Goal: Information Seeking & Learning: Learn about a topic

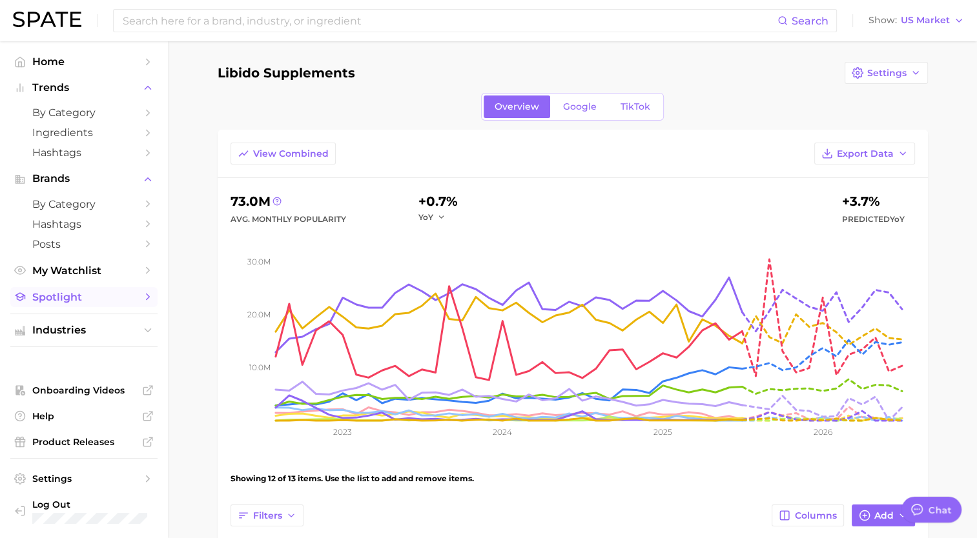
click at [76, 298] on span "Spotlight" at bounding box center [83, 297] width 103 height 12
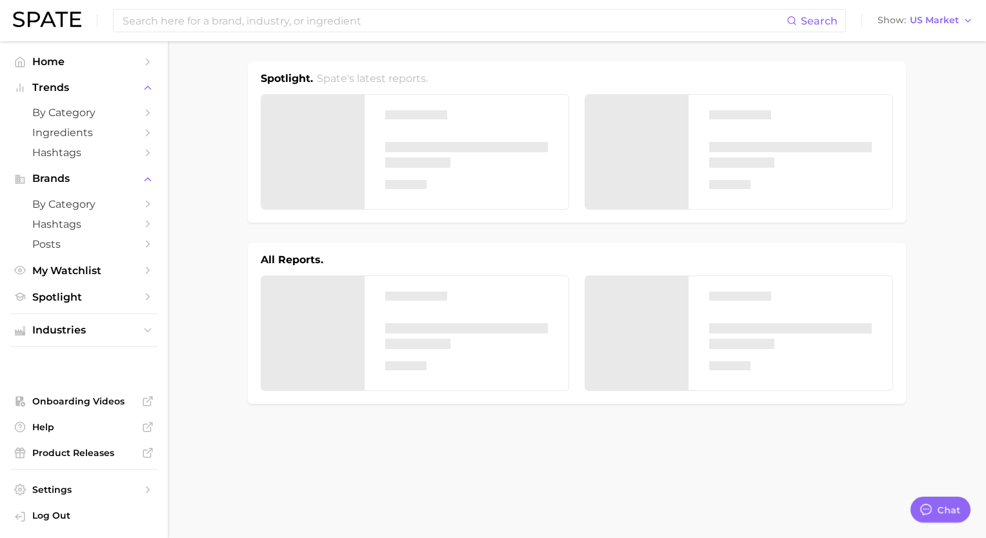
type textarea "x"
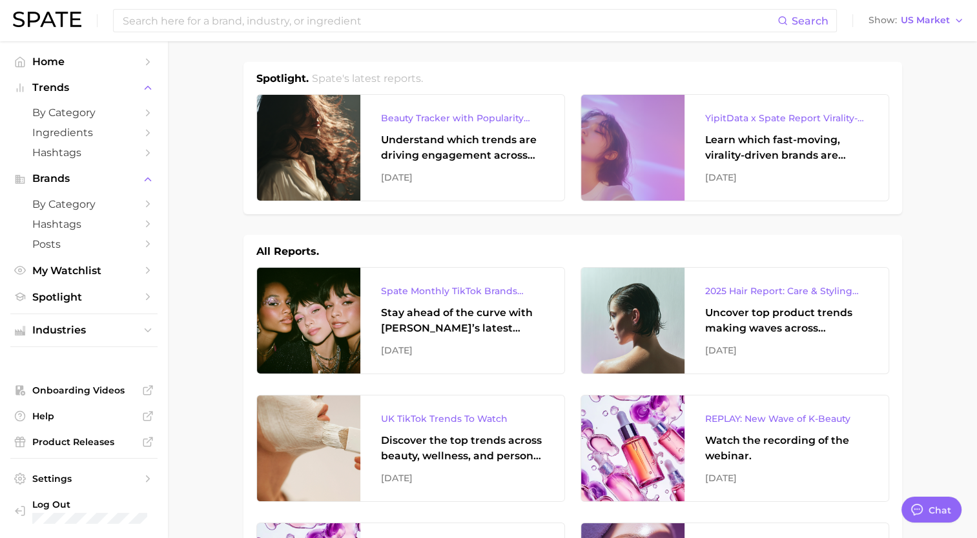
click at [282, 83] on h1 "Spotlight." at bounding box center [282, 78] width 52 height 15
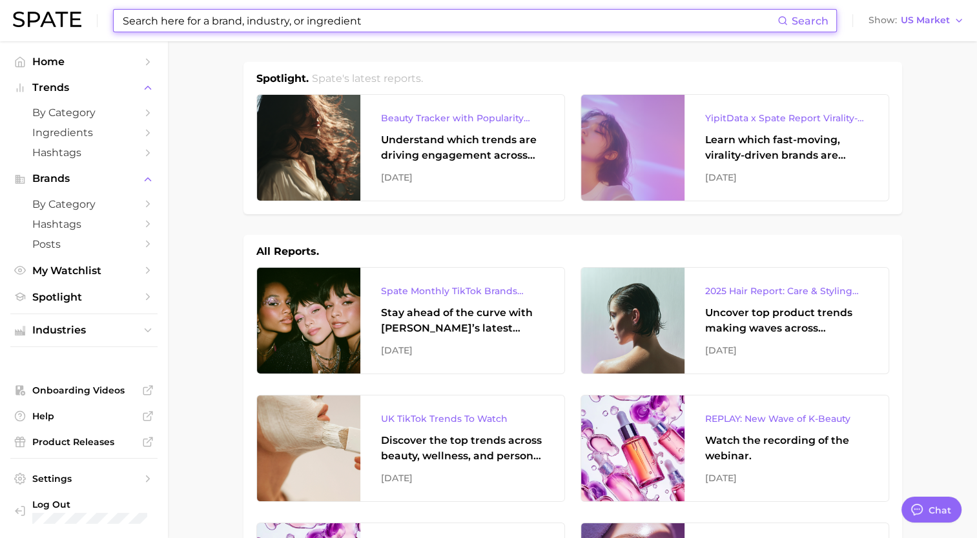
click at [489, 22] on input at bounding box center [449, 21] width 656 height 22
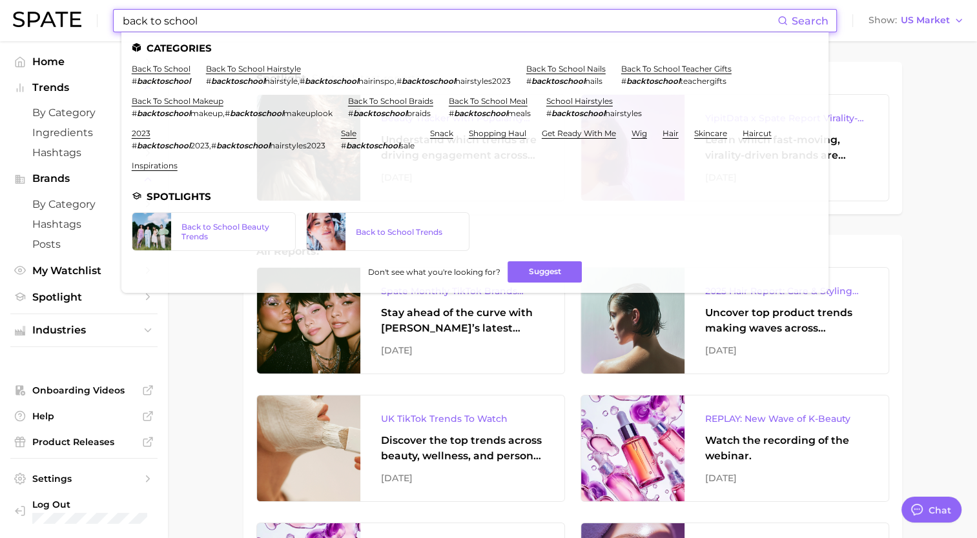
type input "back to school"
click at [192, 198] on li "Spotlights" at bounding box center [475, 196] width 686 height 11
click at [227, 229] on div "Back to School Beauty Trends" at bounding box center [232, 231] width 103 height 19
click at [413, 227] on div "Back to School Trends" at bounding box center [407, 232] width 103 height 10
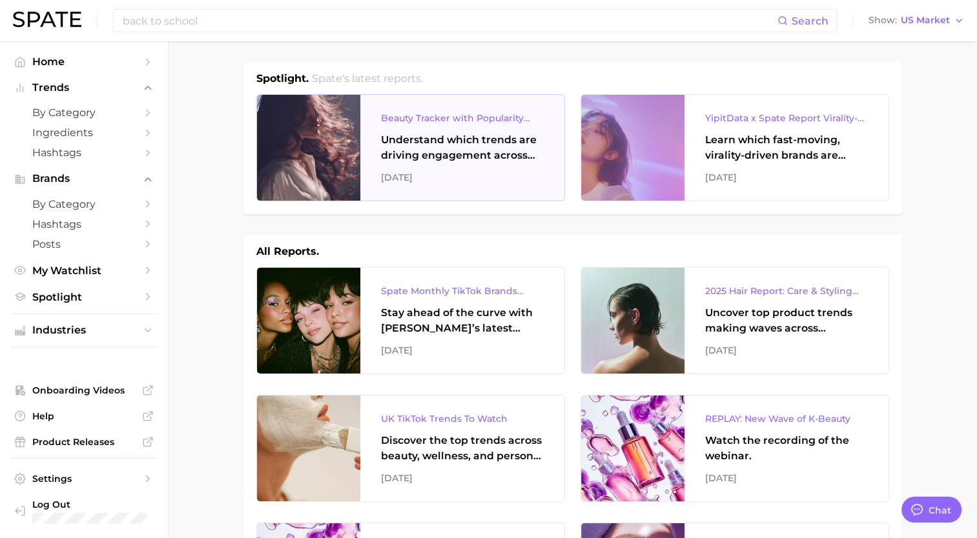
click at [319, 163] on div at bounding box center [308, 148] width 103 height 106
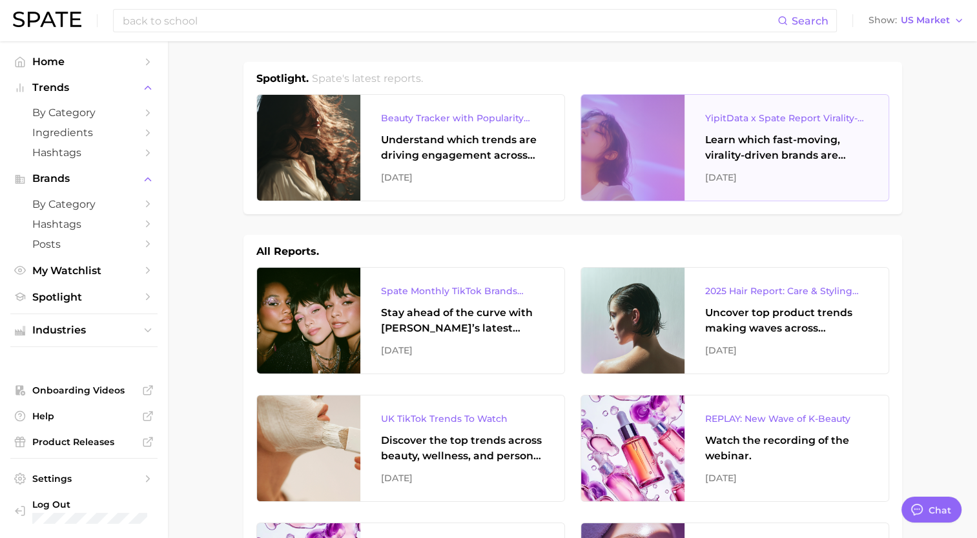
click at [489, 174] on div "[DATE]" at bounding box center [786, 177] width 163 height 15
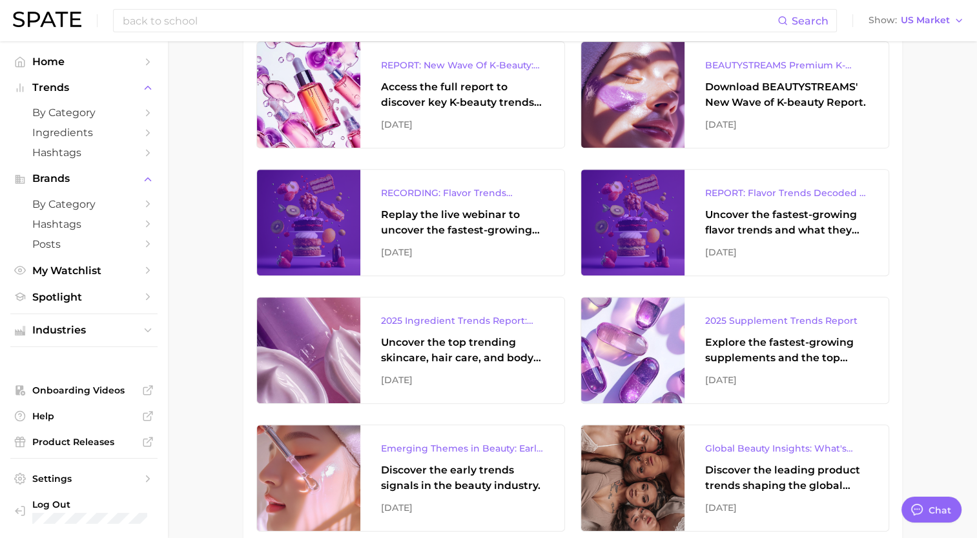
scroll to position [528, 0]
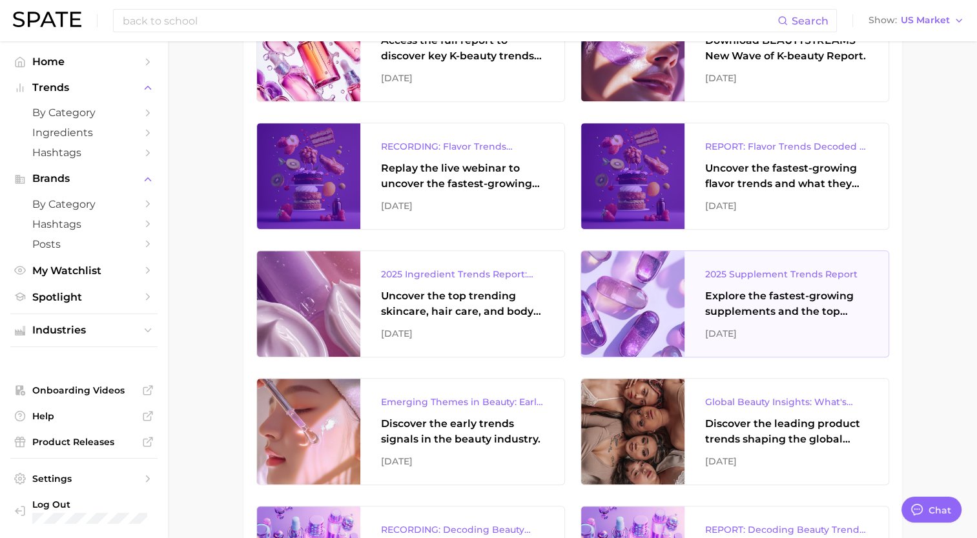
click at [489, 298] on div at bounding box center [632, 304] width 103 height 106
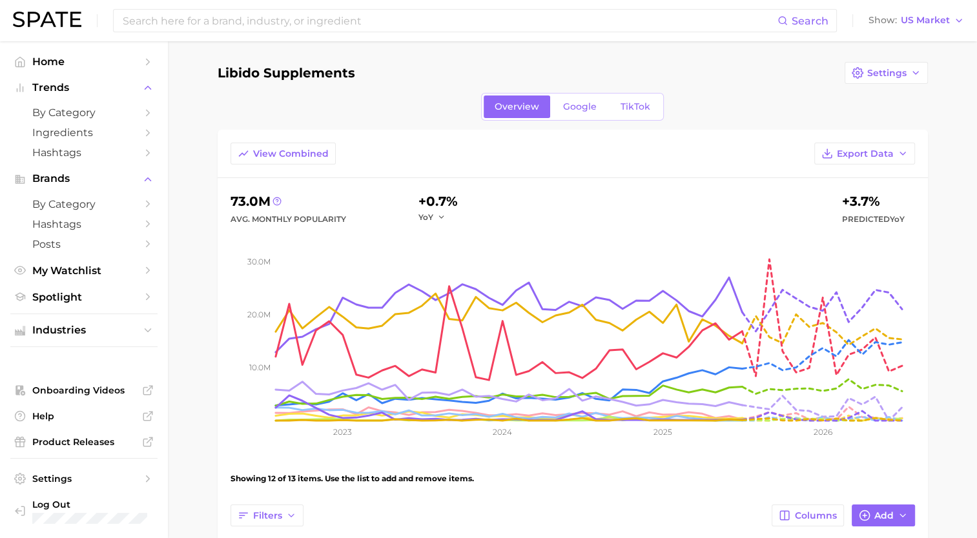
click at [52, 25] on img at bounding box center [47, 19] width 68 height 15
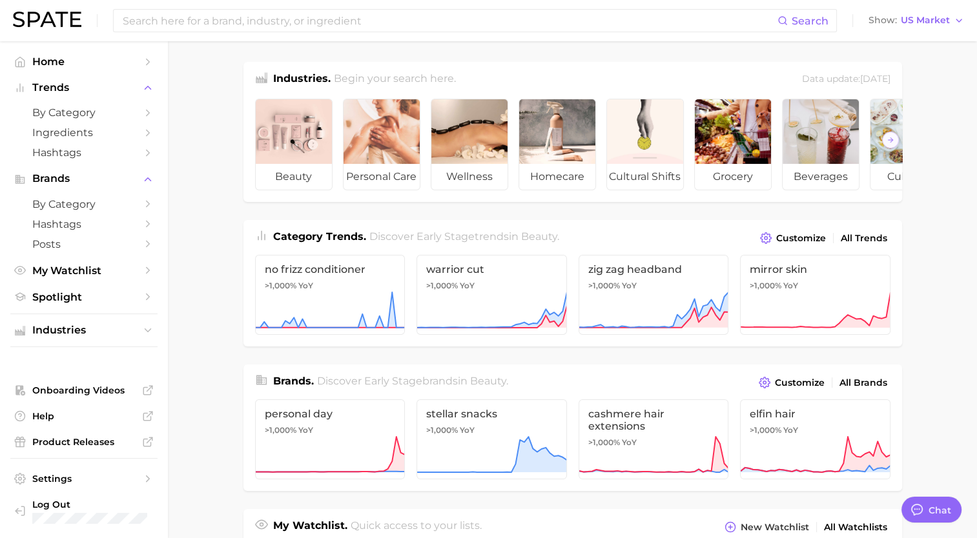
type textarea "x"
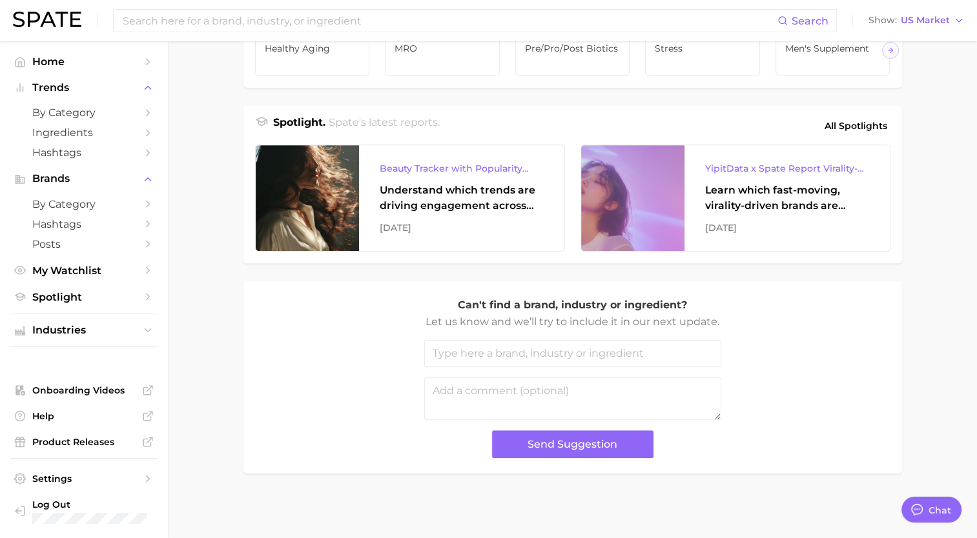
scroll to position [527, 0]
click at [862, 127] on span "All Spotlights" at bounding box center [855, 125] width 63 height 15
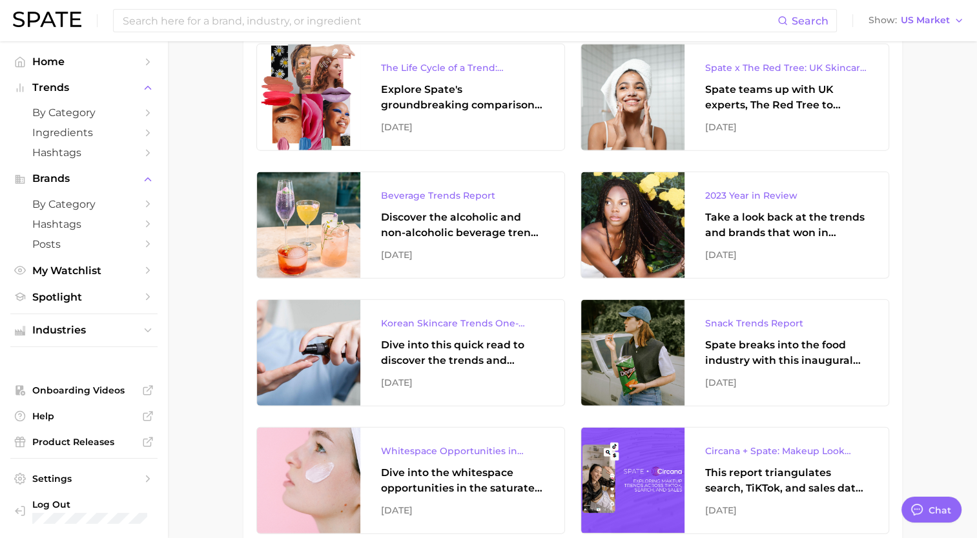
scroll to position [8587, 0]
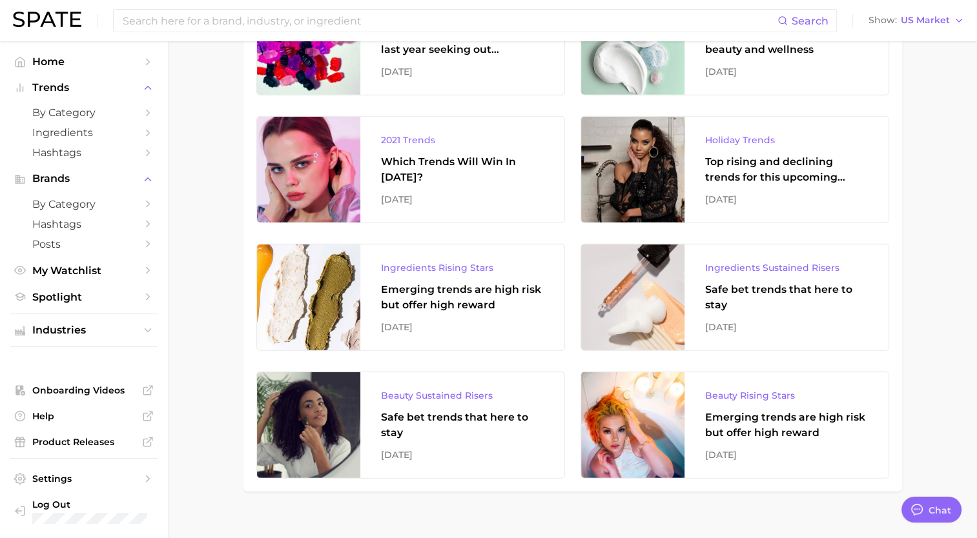
click at [40, 15] on img at bounding box center [47, 19] width 68 height 15
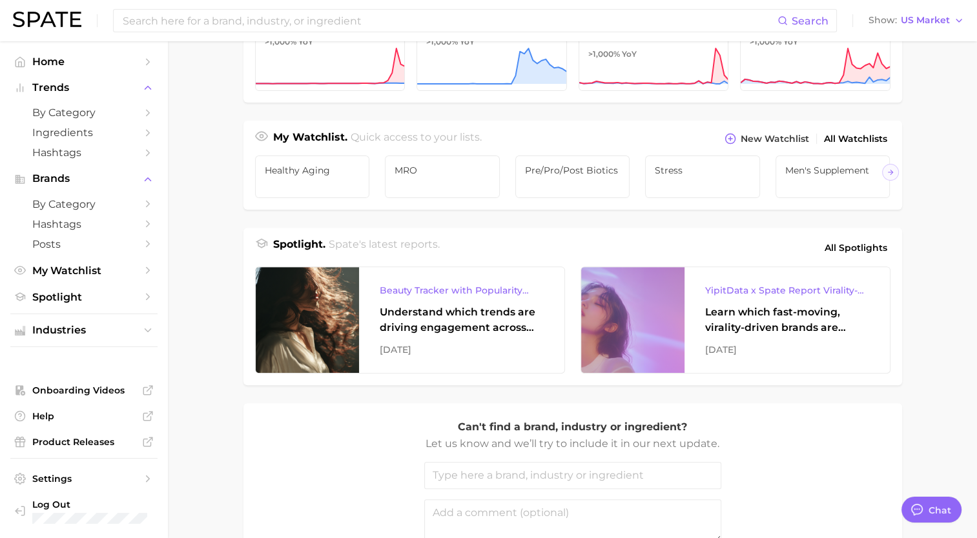
scroll to position [527, 0]
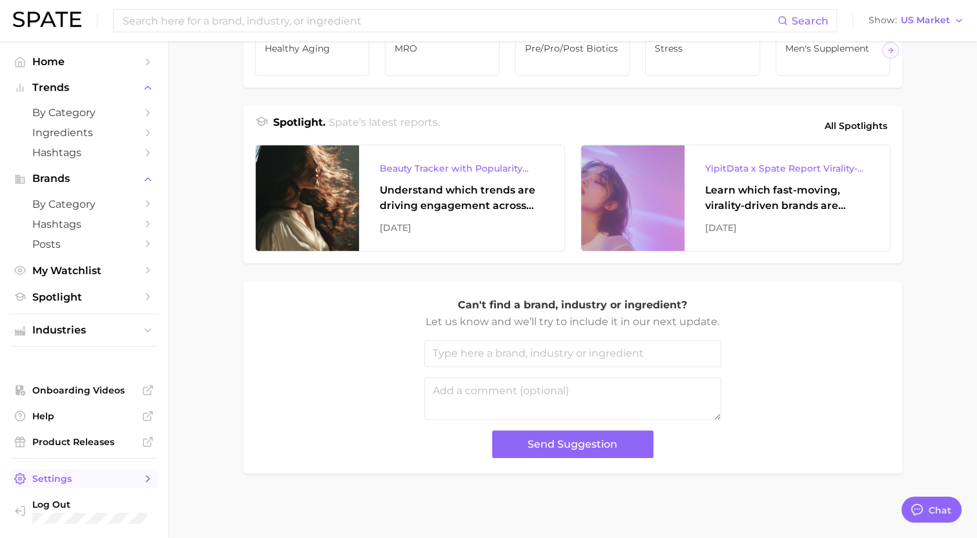
click at [116, 483] on span "Settings" at bounding box center [83, 479] width 103 height 12
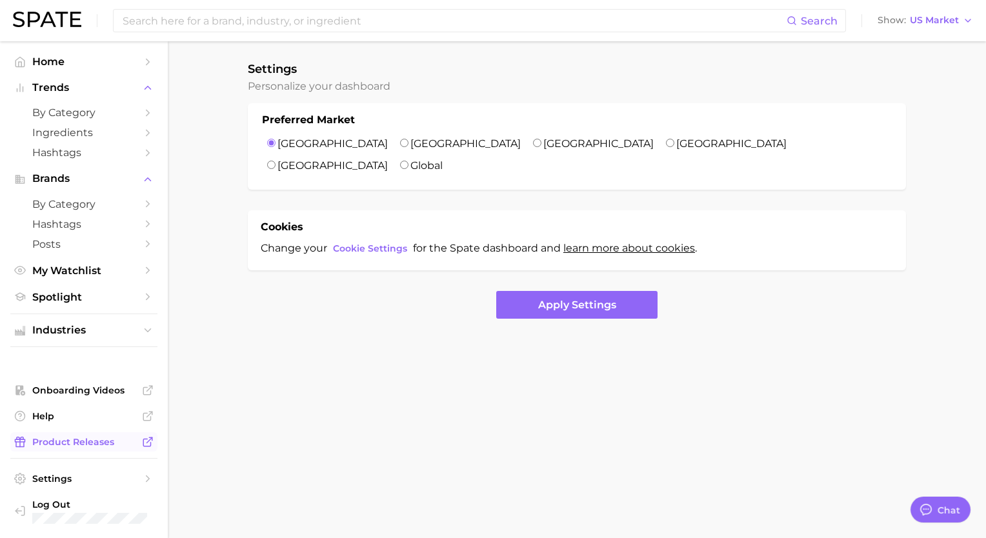
click at [61, 445] on span "Product Releases" at bounding box center [83, 442] width 103 height 12
click at [104, 296] on span "Spotlight" at bounding box center [83, 297] width 103 height 12
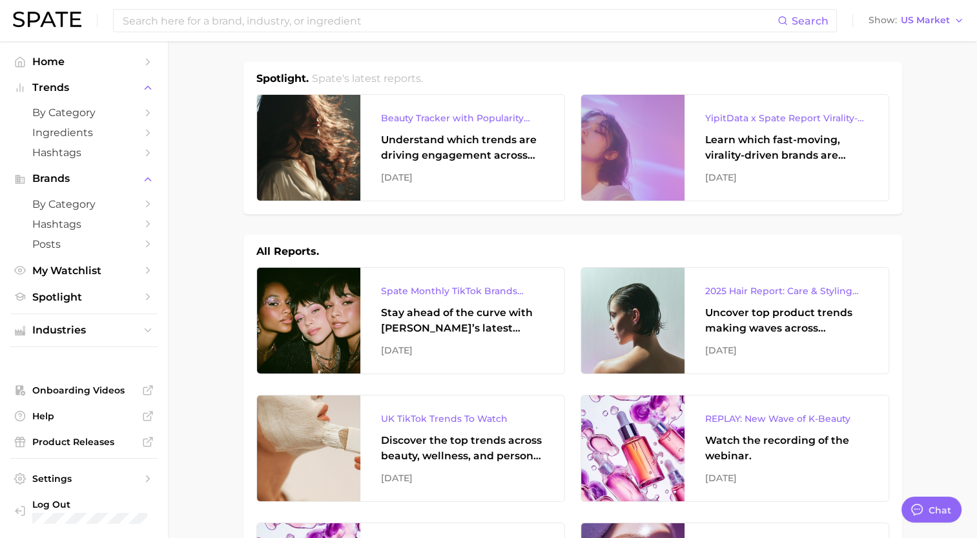
click at [973, 14] on header "Search Show US Market" at bounding box center [488, 20] width 977 height 41
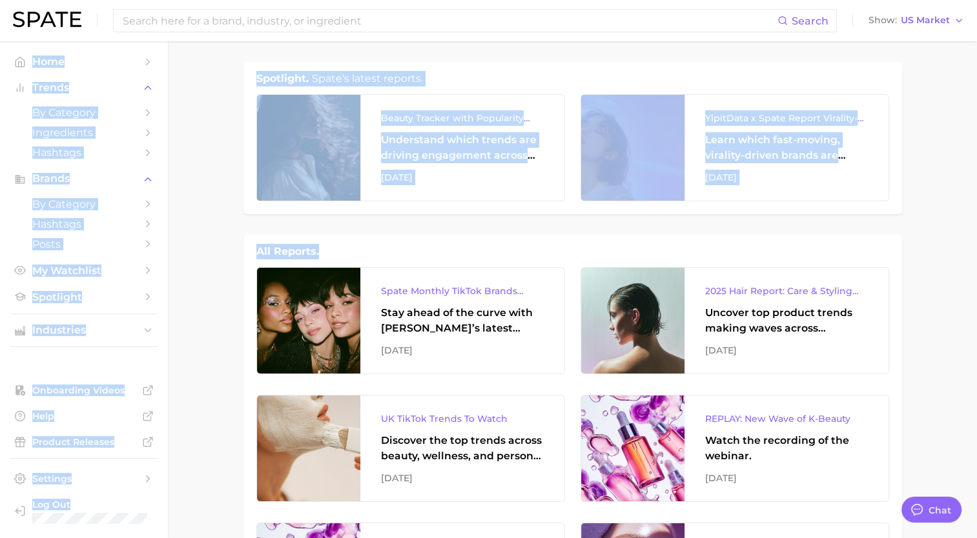
drag, startPoint x: 976, startPoint y: 20, endPoint x: 957, endPoint y: 222, distance: 203.0
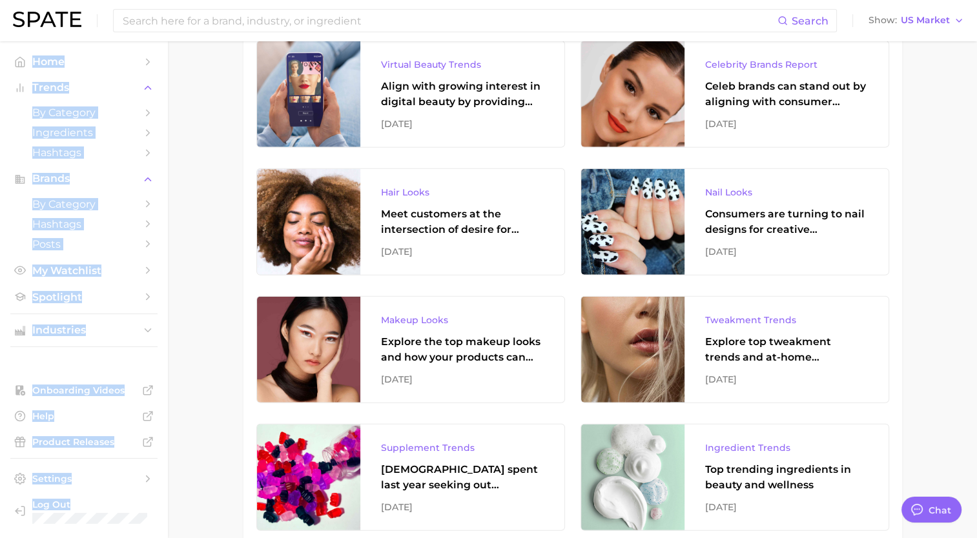
scroll to position [8587, 0]
